Goal: Transaction & Acquisition: Purchase product/service

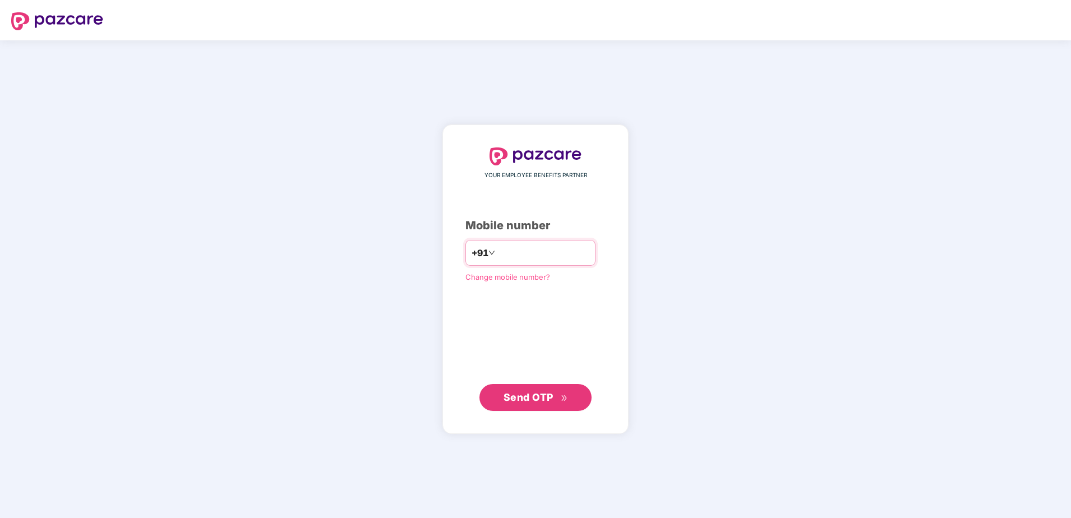
click at [584, 259] on input "number" at bounding box center [544, 253] width 92 height 18
click at [498, 254] on input "**********" at bounding box center [544, 253] width 92 height 18
type input "**********"
click at [513, 392] on span "Send OTP" at bounding box center [529, 398] width 50 height 12
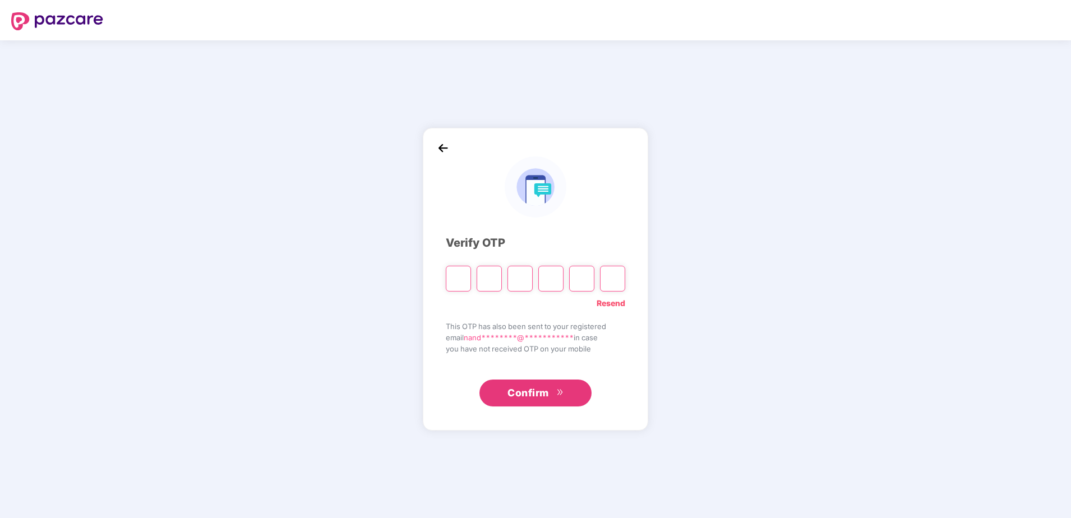
type input "*"
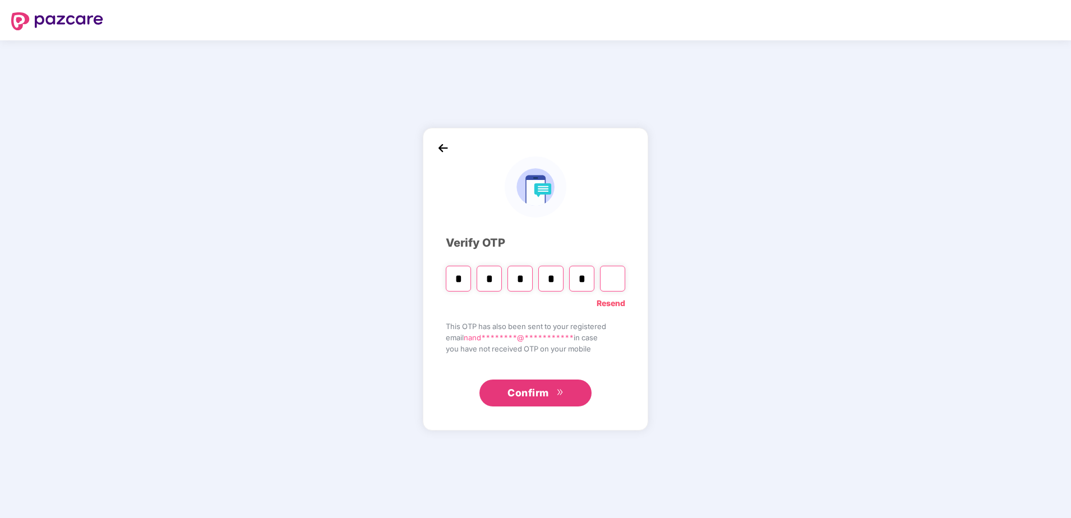
type input "*"
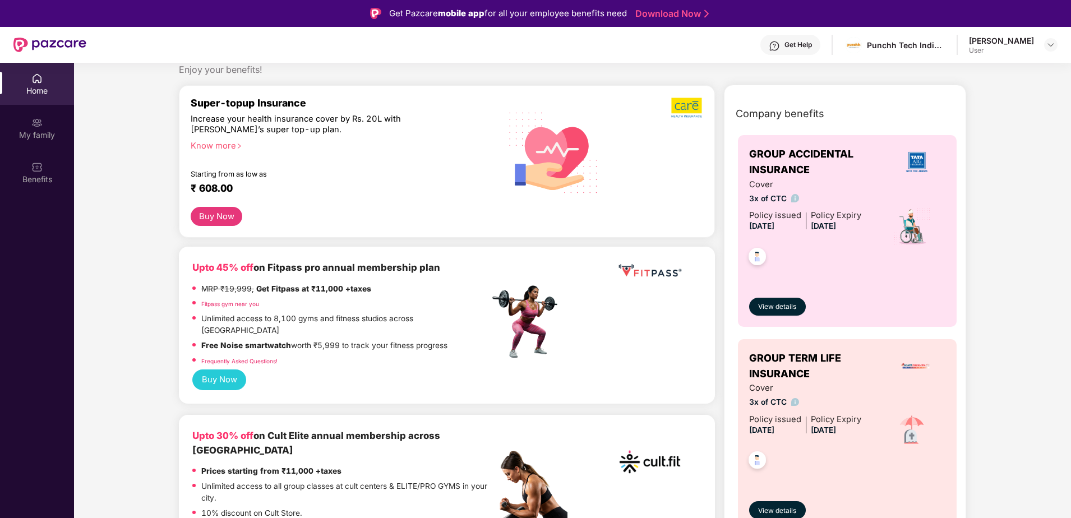
scroll to position [56, 0]
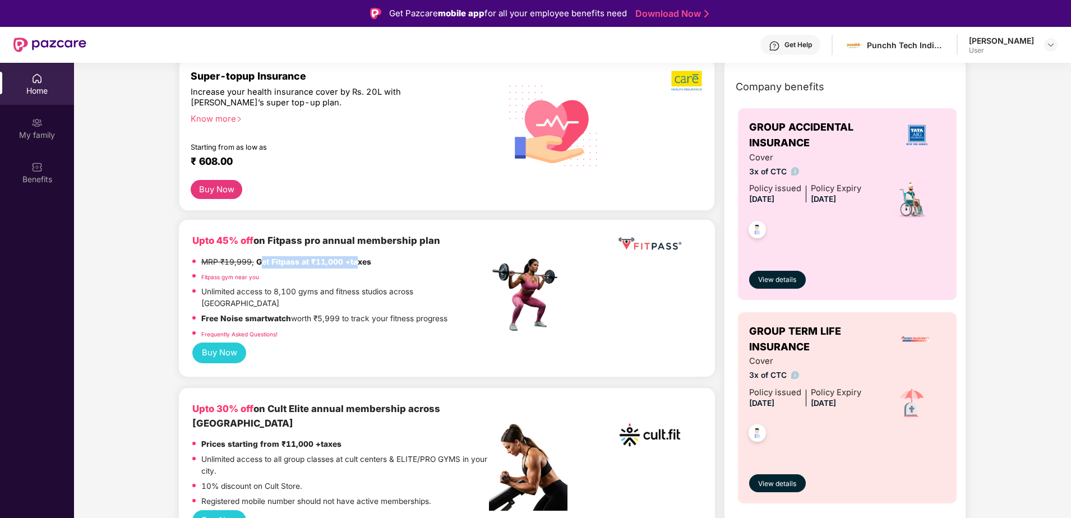
drag, startPoint x: 263, startPoint y: 259, endPoint x: 355, endPoint y: 260, distance: 92.6
click at [355, 260] on strong "Get Fitpass at ₹11,000 +taxes" at bounding box center [313, 261] width 115 height 9
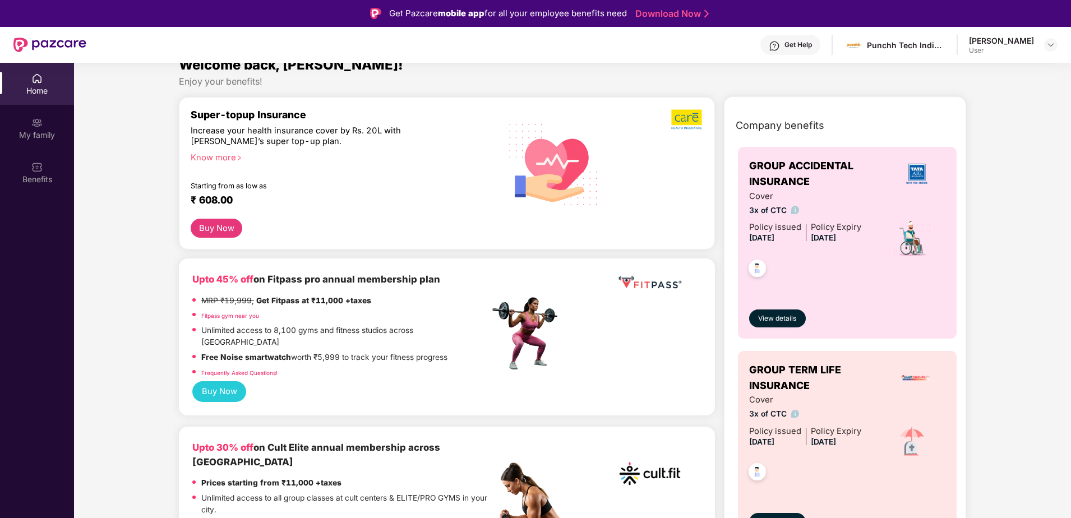
scroll to position [0, 0]
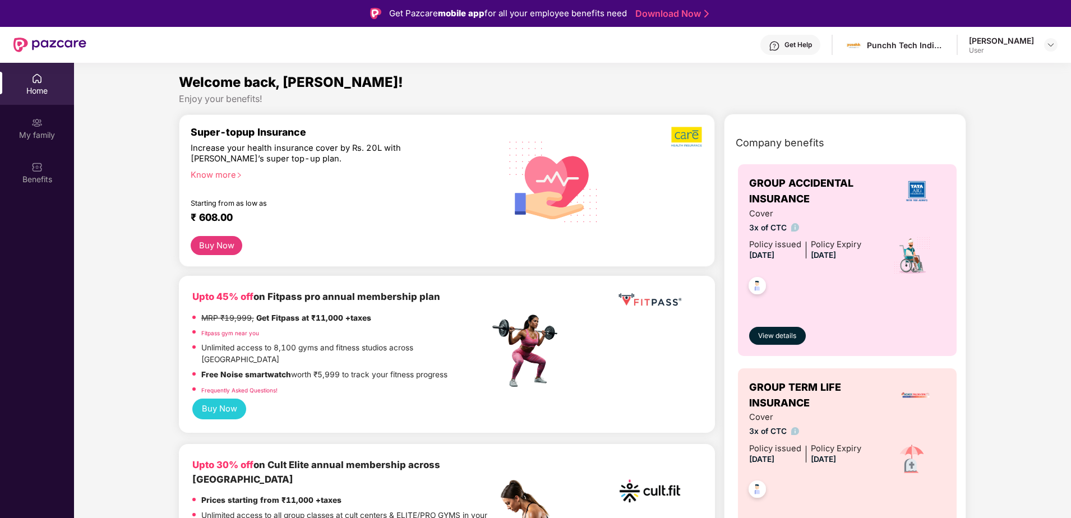
drag, startPoint x: 192, startPoint y: 139, endPoint x: 312, endPoint y: 173, distance: 124.1
click at [312, 173] on div "Super-topup Insurance Increase your health insurance cover by Rs. 20L with [PER…" at bounding box center [340, 181] width 299 height 110
drag, startPoint x: 312, startPoint y: 173, endPoint x: 311, endPoint y: 188, distance: 15.7
click at [311, 188] on div "Super-topup Insurance Increase your health insurance cover by Rs. 20L with [PER…" at bounding box center [340, 181] width 299 height 110
click at [240, 161] on div "Increase your health insurance cover by Rs. 20L with [PERSON_NAME]’s super top-…" at bounding box center [316, 154] width 251 height 22
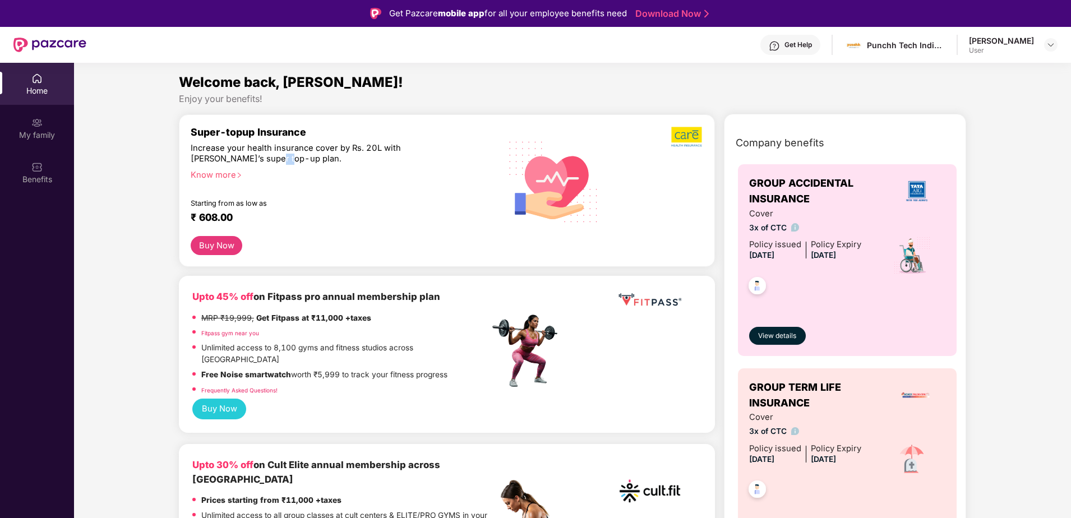
click at [240, 161] on div "Increase your health insurance cover by Rs. 20L with [PERSON_NAME]’s super top-…" at bounding box center [316, 154] width 251 height 22
click at [795, 229] on img at bounding box center [795, 227] width 8 height 8
click at [805, 261] on div "3 times of your CTC" at bounding box center [793, 260] width 91 height 26
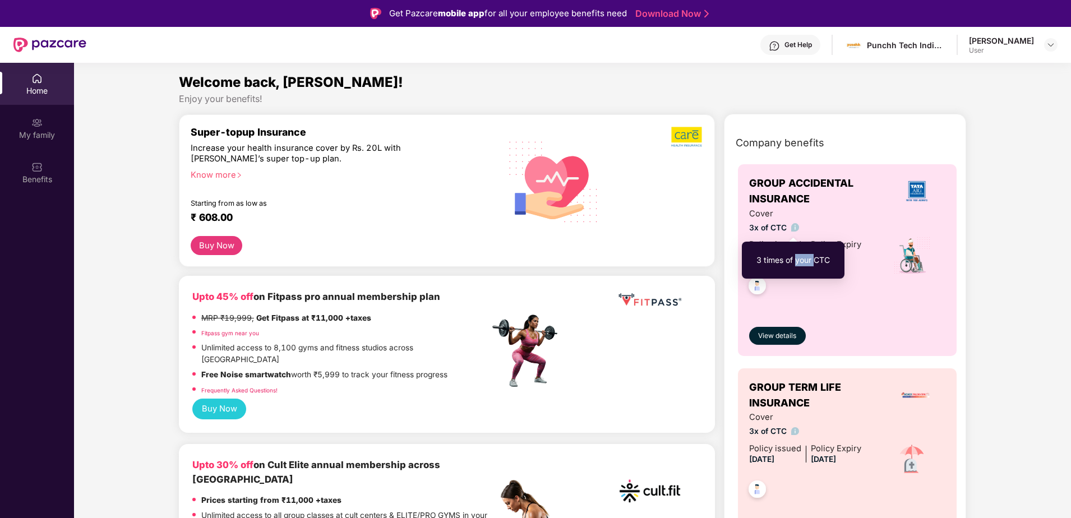
click at [805, 261] on div "3 times of your CTC" at bounding box center [793, 260] width 91 height 26
click at [788, 334] on span "View details" at bounding box center [777, 336] width 38 height 11
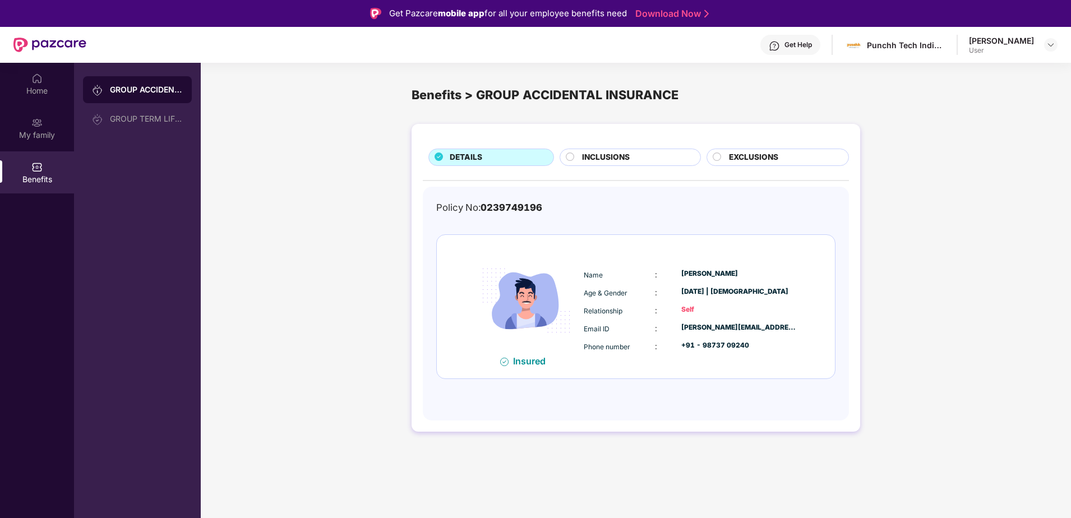
click at [626, 157] on span "INCLUSIONS" at bounding box center [606, 157] width 48 height 12
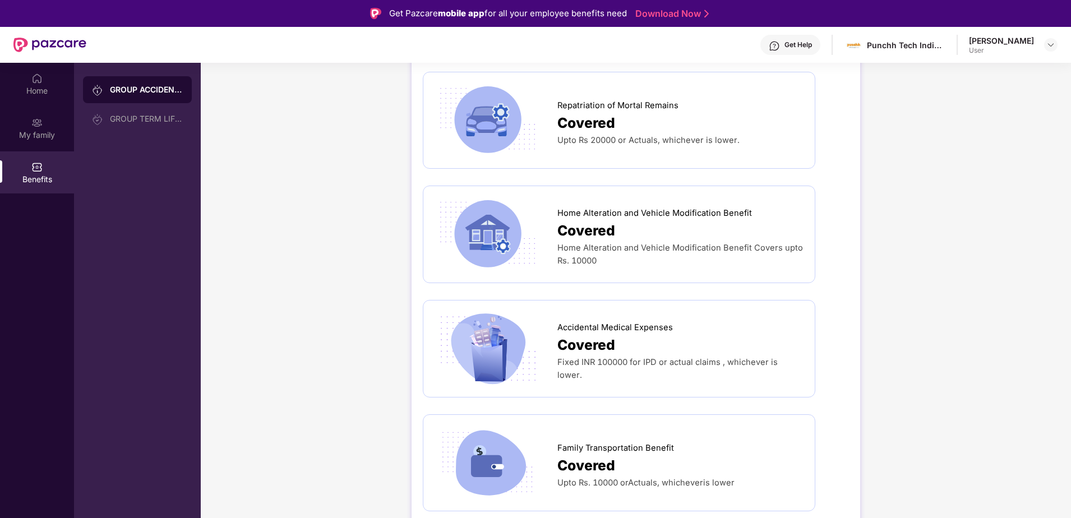
scroll to position [841, 0]
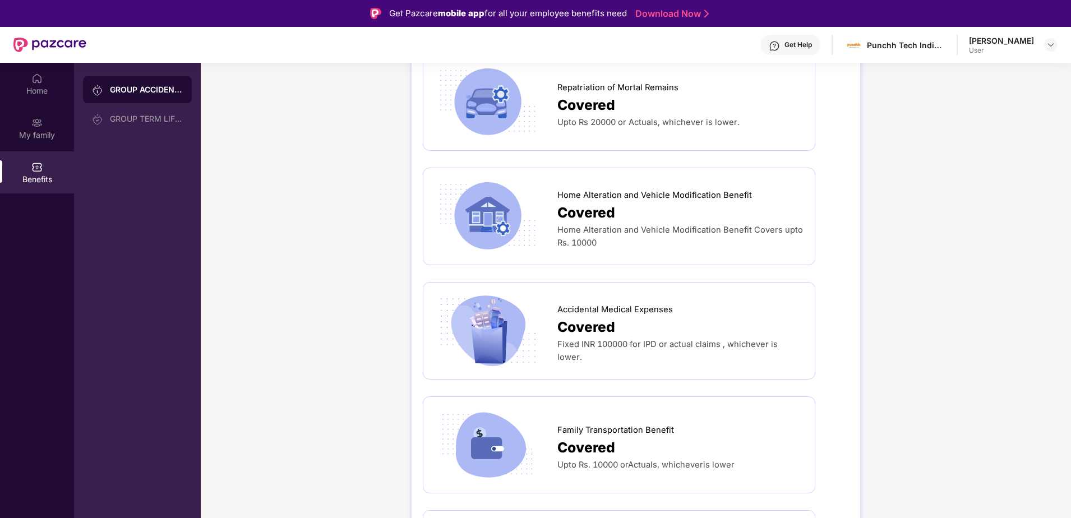
click at [874, 457] on div "DETAILS INCLUSIONS EXCLUSIONS [MEDICAL_DATA] Covered The nominees are paid the …" at bounding box center [636, 137] width 871 height 1720
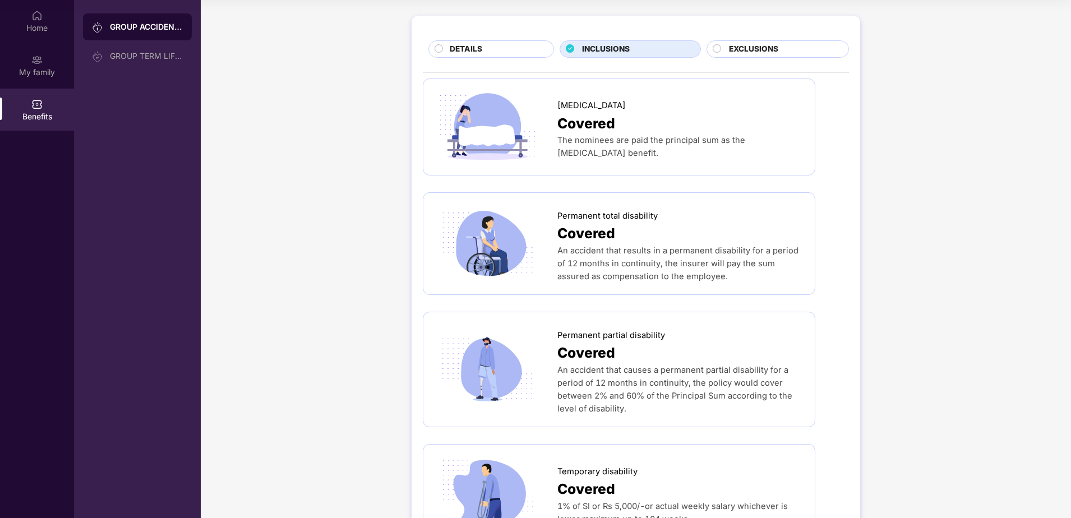
scroll to position [0, 0]
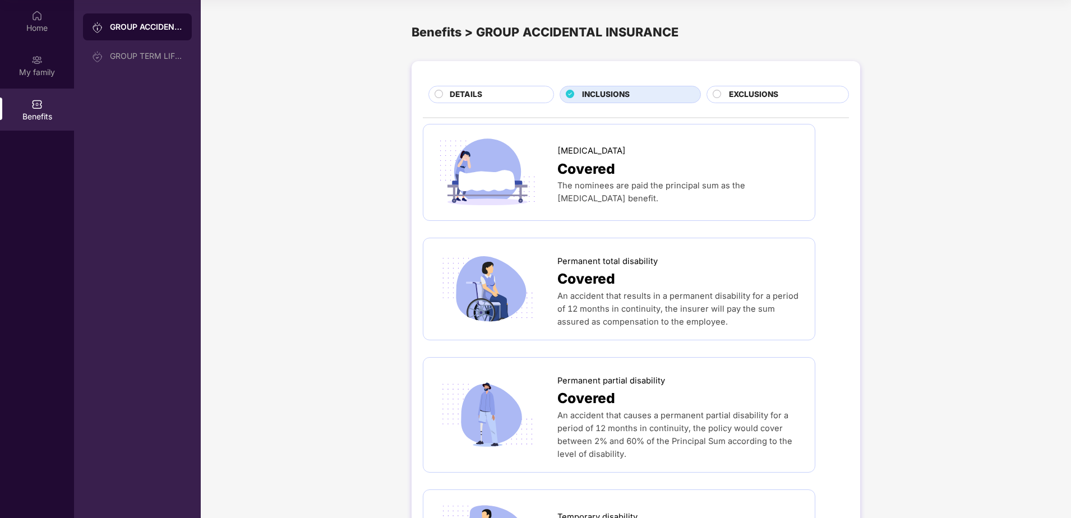
click at [763, 93] on span "EXCLUSIONS" at bounding box center [753, 95] width 49 height 12
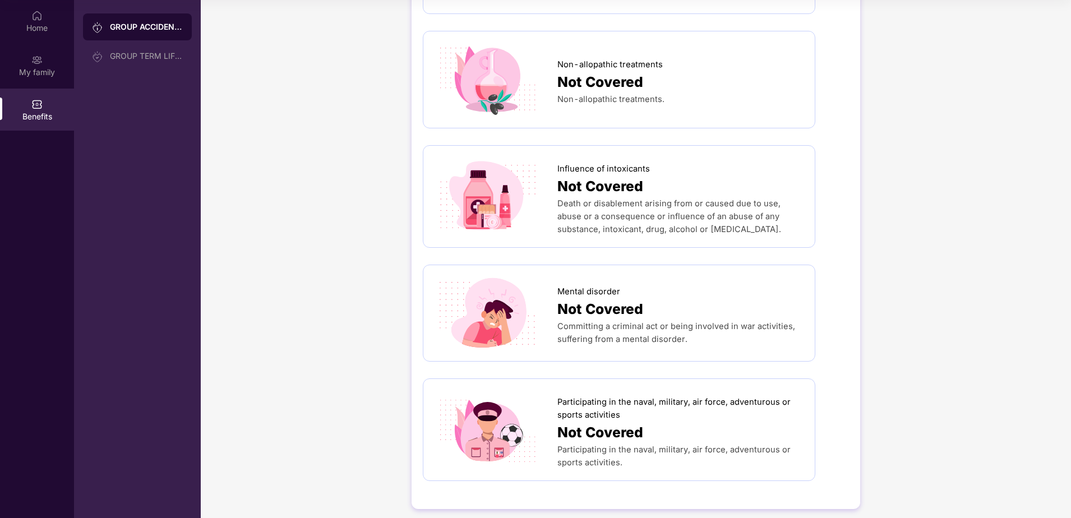
scroll to position [573, 0]
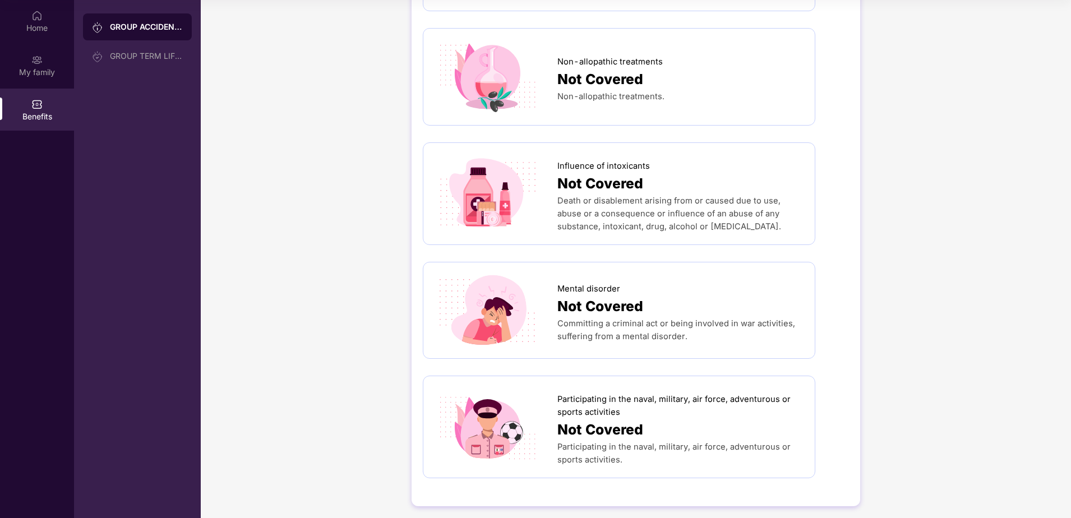
click at [334, 388] on div "DETAILS INCLUSIONS EXCLUSIONS Natural death Not Covered Death happens due to [M…" at bounding box center [636, 2] width 871 height 1041
click at [44, 28] on div "Home" at bounding box center [37, 27] width 74 height 11
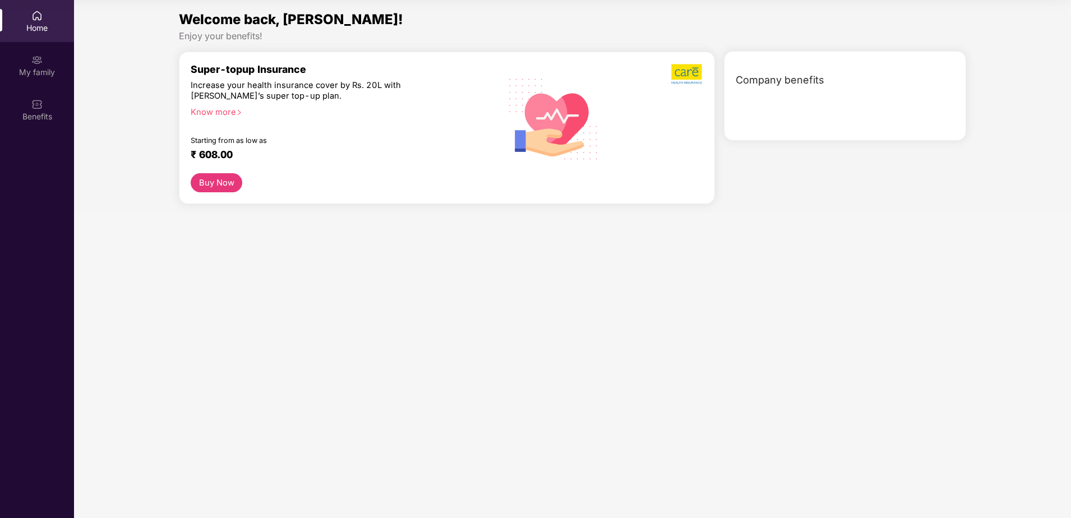
scroll to position [0, 0]
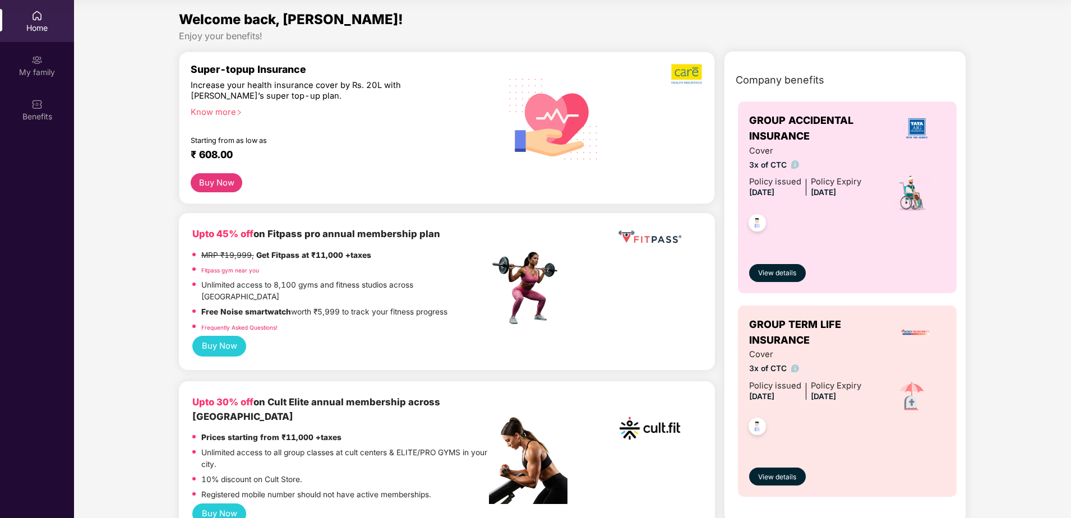
click at [205, 182] on button "Buy Now" at bounding box center [217, 183] width 52 height 20
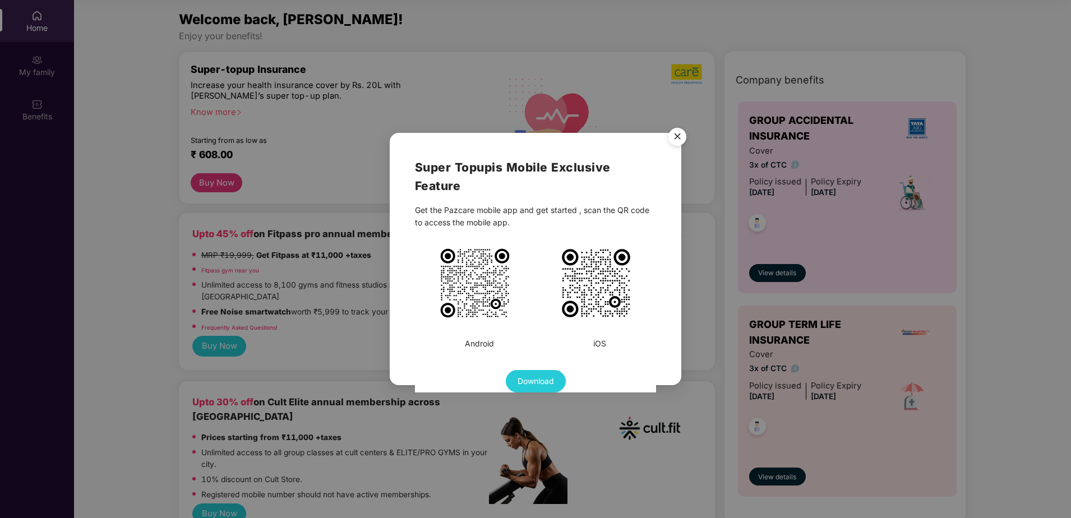
click at [681, 139] on img "Close" at bounding box center [677, 138] width 31 height 31
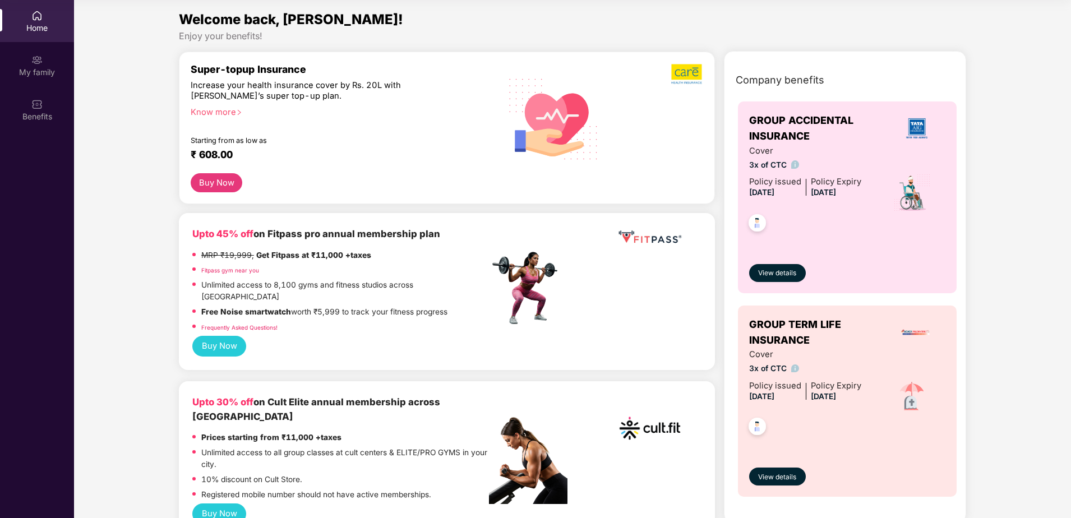
click at [219, 110] on div "Know more" at bounding box center [337, 111] width 292 height 8
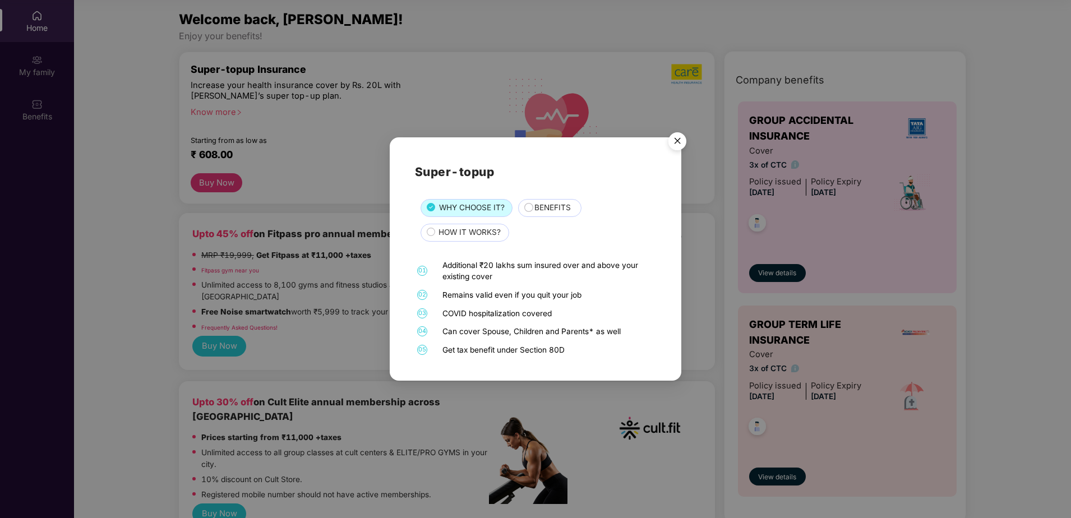
click at [554, 206] on span "BENEFITS" at bounding box center [553, 208] width 36 height 12
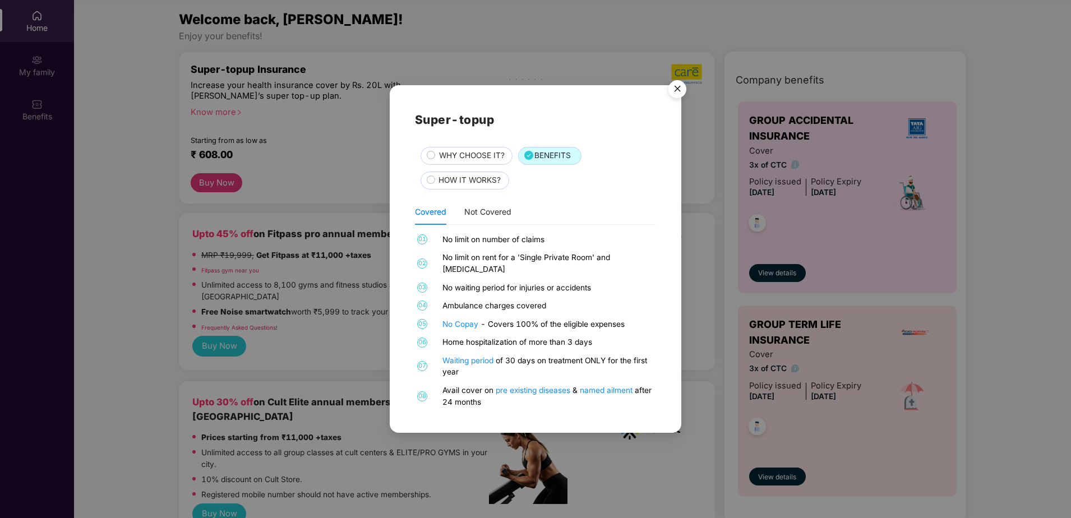
click at [675, 91] on img "Close" at bounding box center [677, 90] width 31 height 31
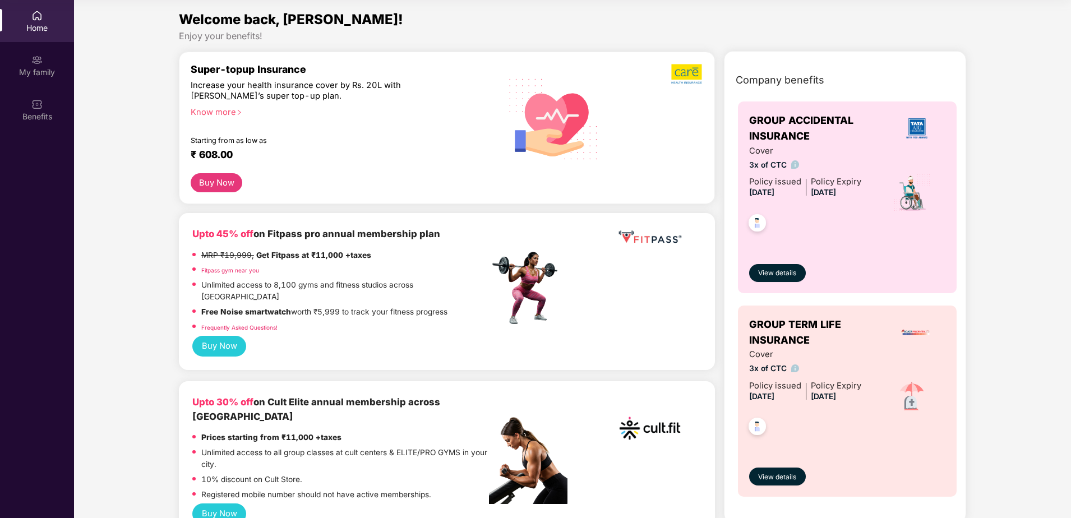
scroll to position [56, 0]
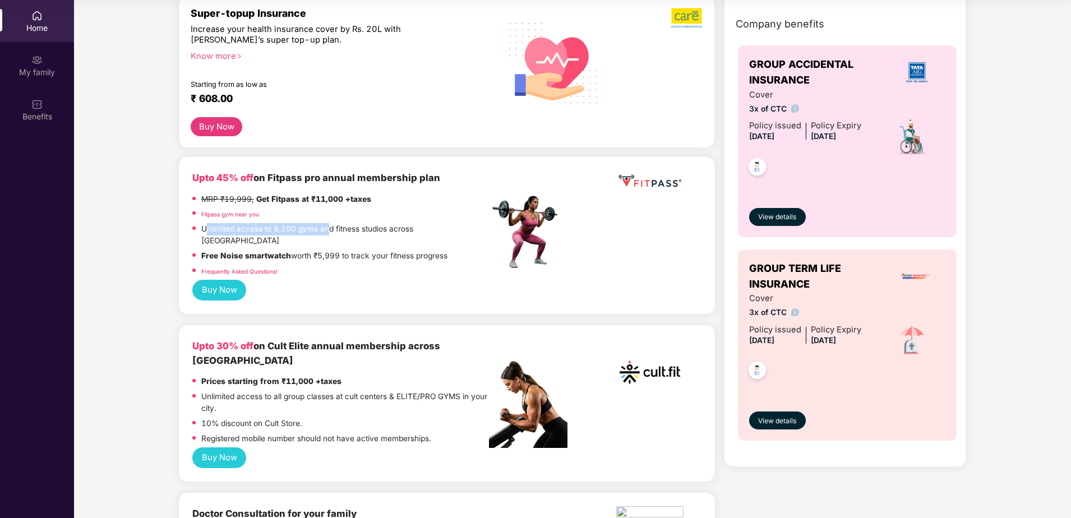
drag, startPoint x: 206, startPoint y: 225, endPoint x: 329, endPoint y: 228, distance: 122.3
click at [329, 228] on p "Unlimited access to 8,100 gyms and fitness studios across [GEOGRAPHIC_DATA]" at bounding box center [345, 235] width 288 height 24
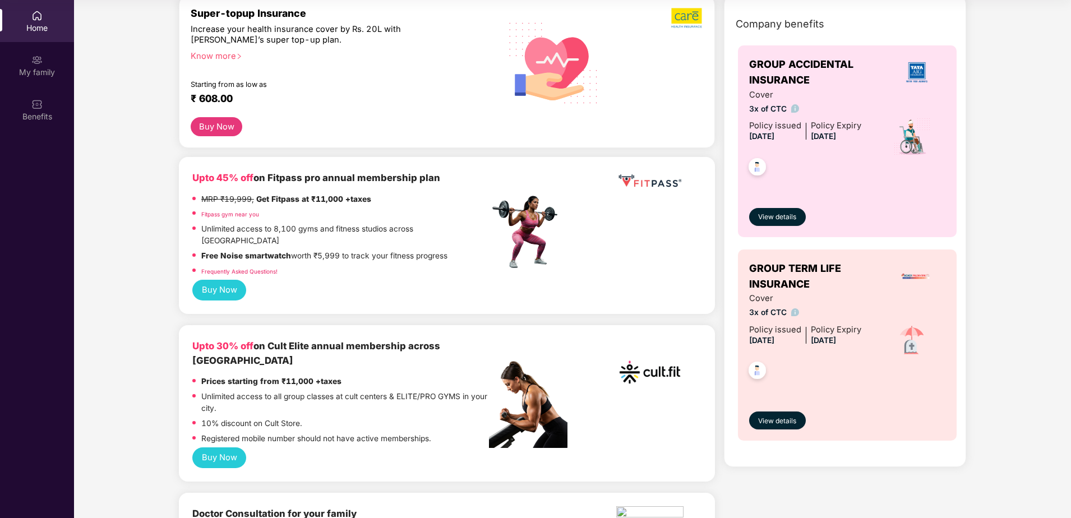
click at [222, 210] on p "Fitpass gym near you" at bounding box center [230, 214] width 58 height 12
click at [222, 213] on link "Fitpass gym near you" at bounding box center [230, 214] width 58 height 7
